Goal: Task Accomplishment & Management: Use online tool/utility

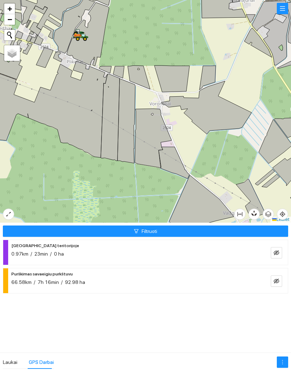
click at [270, 232] on button "Filtruoti" at bounding box center [145, 231] width 285 height 11
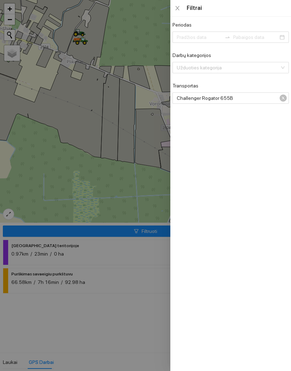
click at [278, 100] on span "Challenger Rogator 655B" at bounding box center [229, 98] width 106 height 11
click at [279, 101] on span "Challenger Rogator 655B" at bounding box center [229, 98] width 106 height 11
click at [278, 96] on span "Challenger Rogator 655B" at bounding box center [229, 98] width 106 height 11
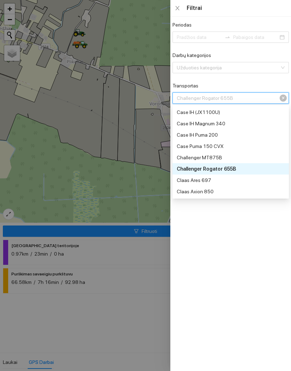
click at [287, 91] on div "Transportas" at bounding box center [230, 87] width 116 height 11
click at [287, 90] on div "Transportas" at bounding box center [230, 87] width 116 height 11
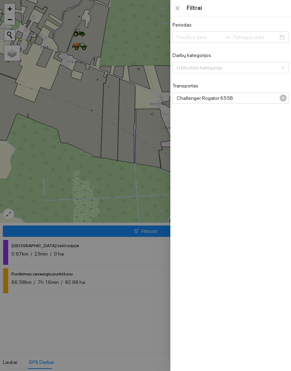
click at [278, 96] on span "Challenger Rogator 655B" at bounding box center [229, 98] width 106 height 11
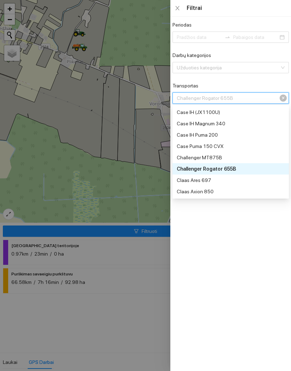
click at [279, 94] on span "Challenger Rogator 655B" at bounding box center [229, 98] width 106 height 11
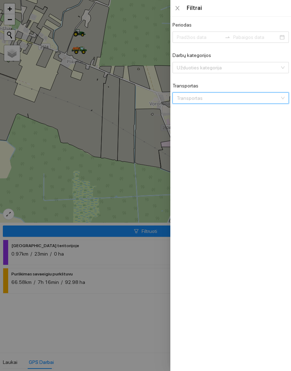
click at [129, 200] on div at bounding box center [145, 185] width 291 height 371
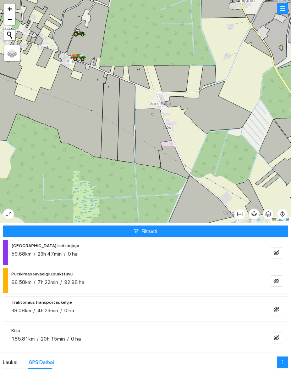
click at [276, 279] on icon "eye-invisible" at bounding box center [276, 281] width 6 height 5
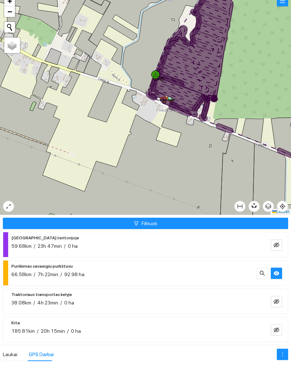
click at [268, 280] on ul at bounding box center [271, 284] width 31 height 16
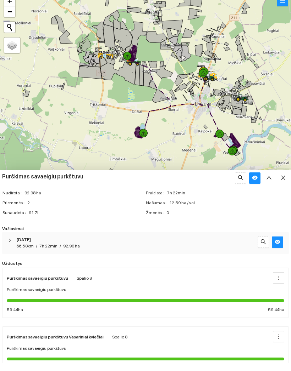
click at [288, 180] on button "button" at bounding box center [282, 185] width 11 height 11
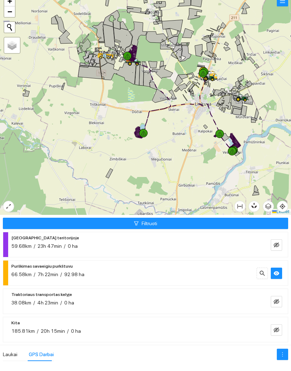
click at [271, 276] on button "button" at bounding box center [275, 281] width 11 height 11
